Goal: Information Seeking & Learning: Find specific page/section

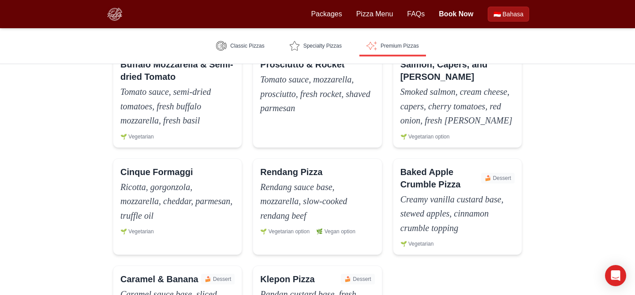
scroll to position [1032, 0]
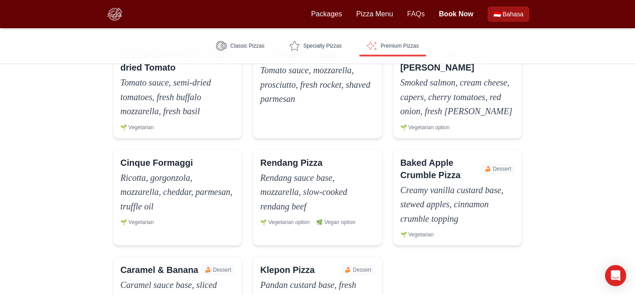
click at [424, 14] on link "FAQs" at bounding box center [416, 14] width 18 height 11
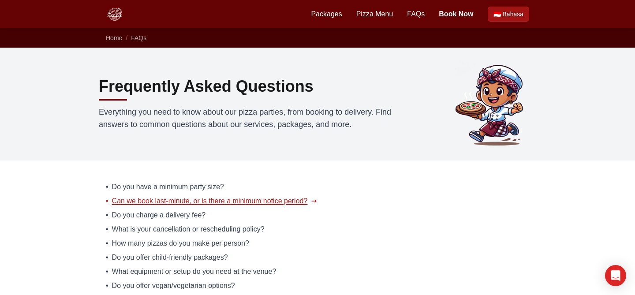
click at [174, 200] on span "Can we book last-minute, or is there a minimum notice period?" at bounding box center [210, 201] width 196 height 11
